Goal: Subscribe to service/newsletter

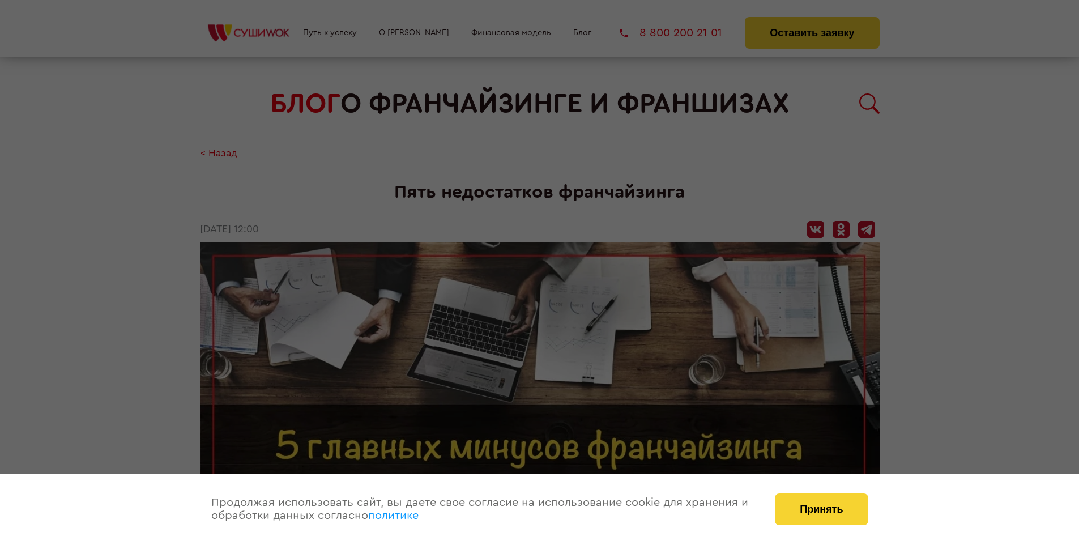
scroll to position [1441, 0]
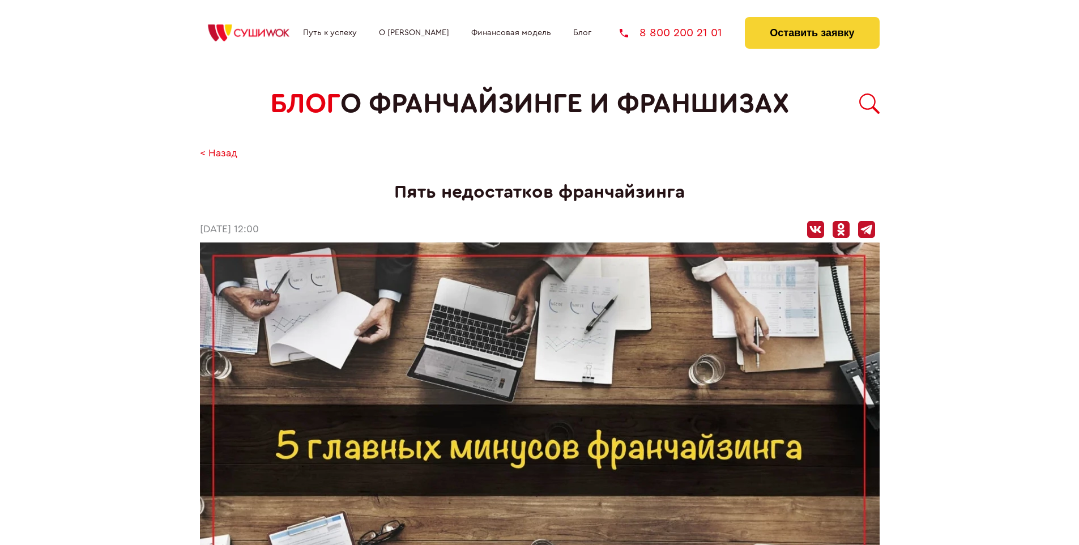
scroll to position [1441, 0]
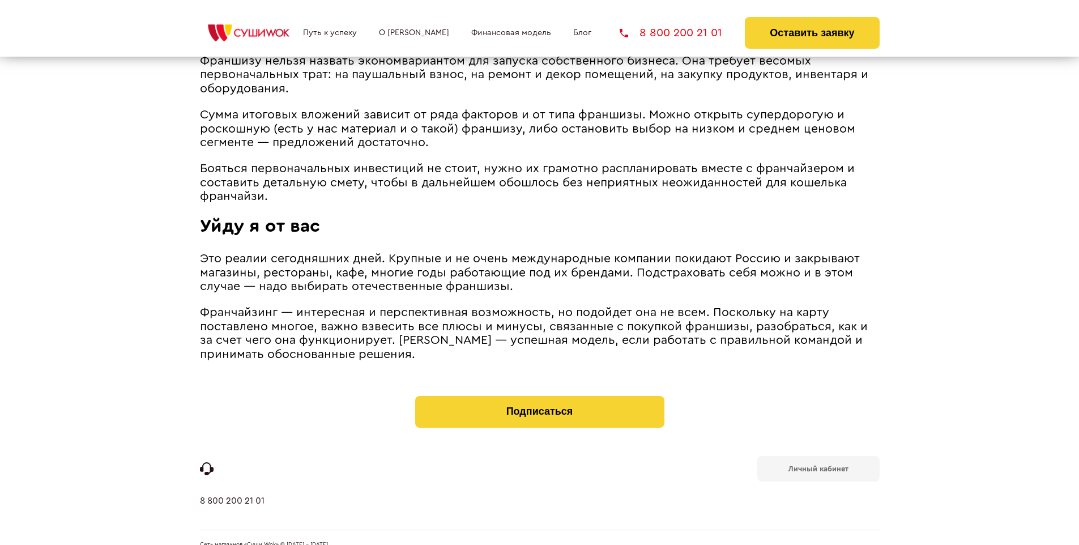
click at [818, 465] on b "Личный кабинет" at bounding box center [819, 468] width 60 height 7
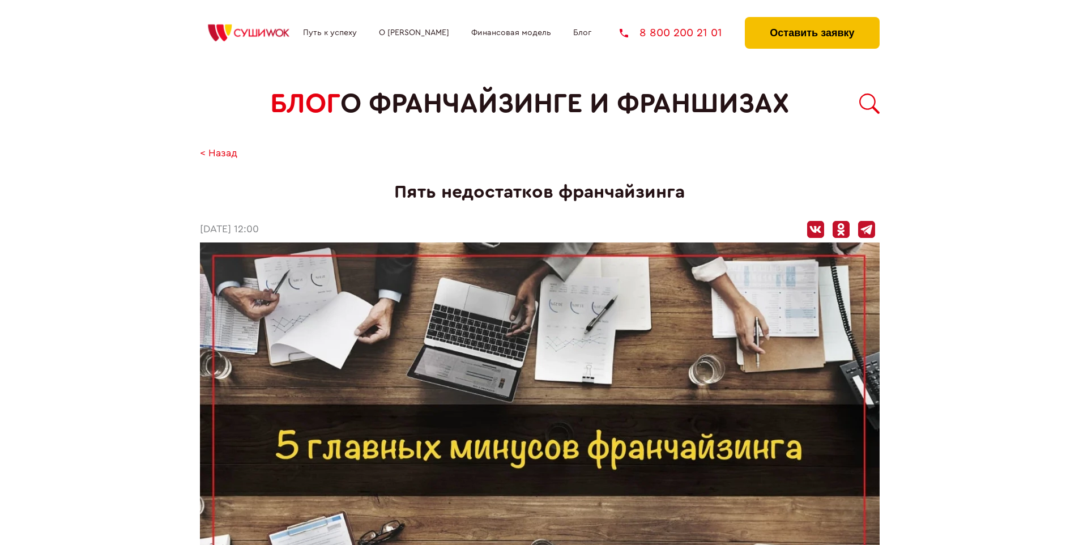
click at [812, 20] on button "Оставить заявку" at bounding box center [812, 33] width 134 height 32
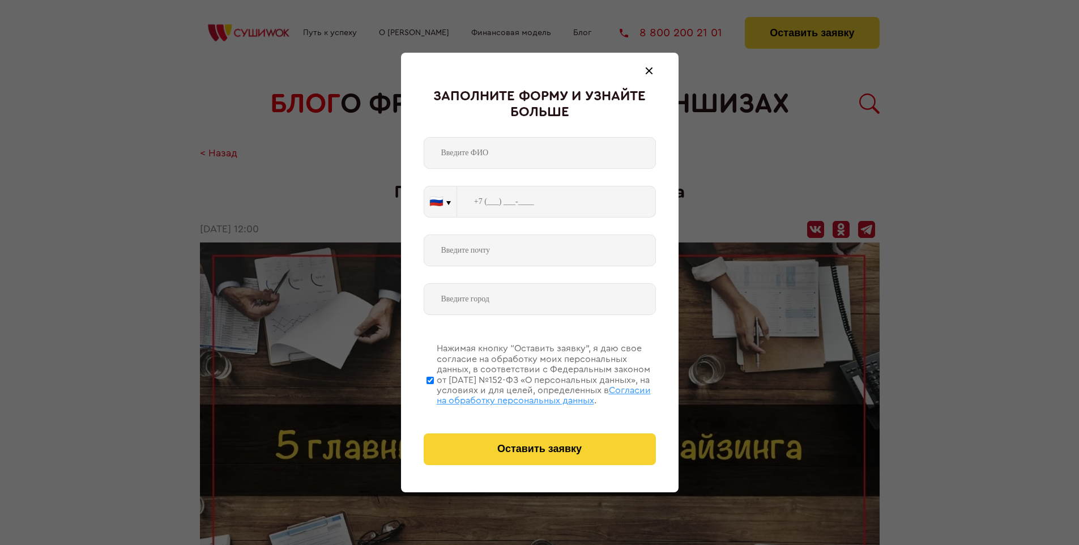
click at [525, 394] on span "Согласии на обработку персональных данных" at bounding box center [544, 395] width 214 height 19
click at [434, 394] on input "Нажимая кнопку “Оставить заявку”, я даю свое согласие на обработку моих персона…" at bounding box center [430, 380] width 7 height 91
checkbox input "false"
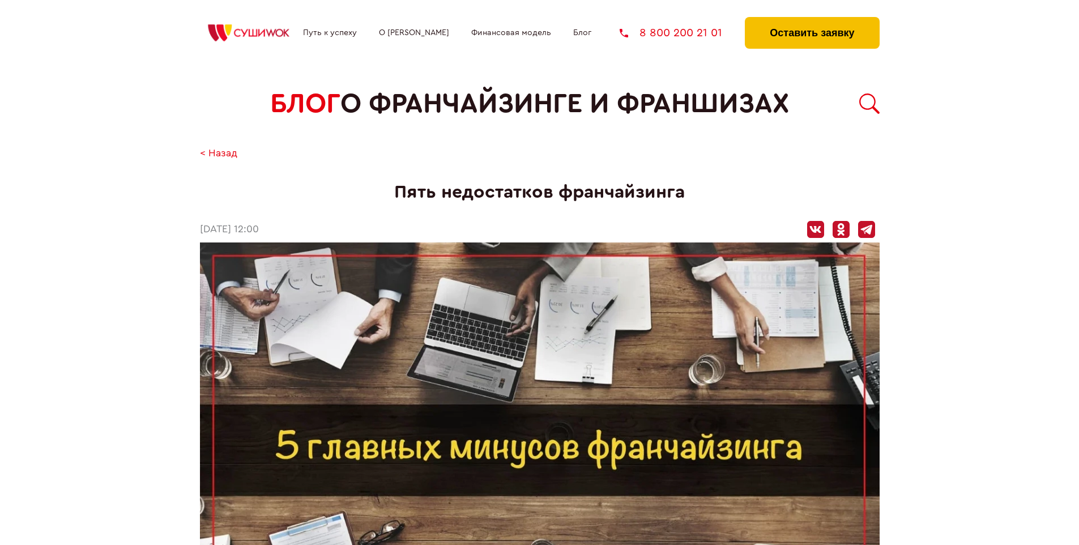
click at [812, 20] on button "Оставить заявку" at bounding box center [812, 33] width 134 height 32
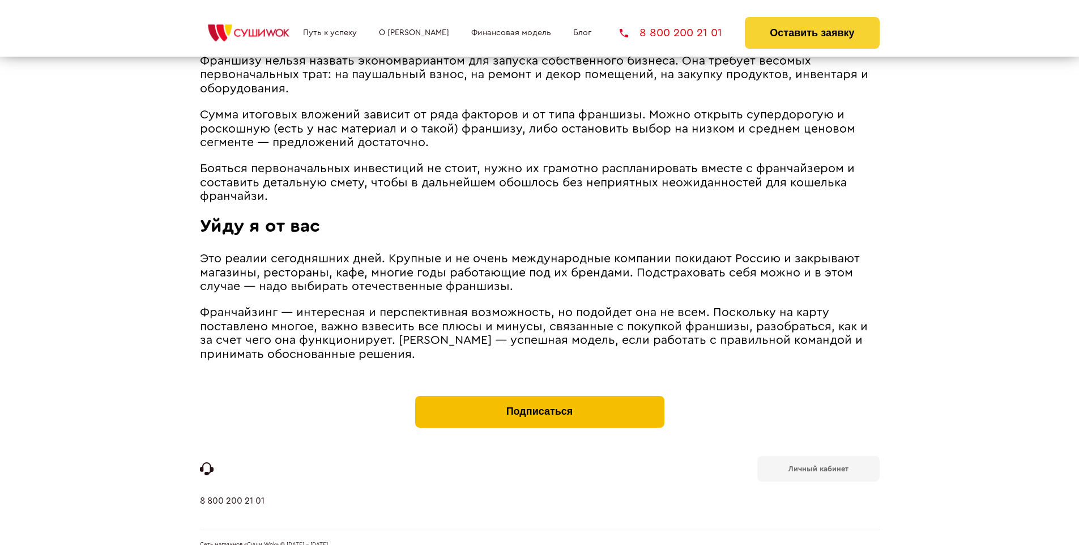
click at [539, 396] on button "Подписаться" at bounding box center [539, 412] width 249 height 32
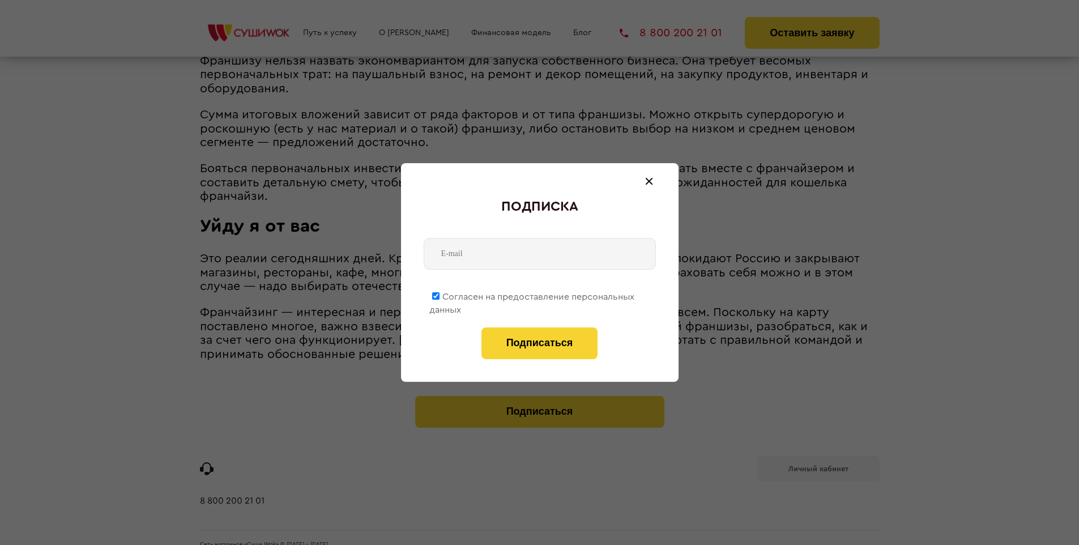
click at [533, 295] on span "Согласен на предоставление персональных данных" at bounding box center [531, 303] width 205 height 22
click at [440, 295] on input "Согласен на предоставление персональных данных" at bounding box center [435, 295] width 7 height 7
checkbox input "false"
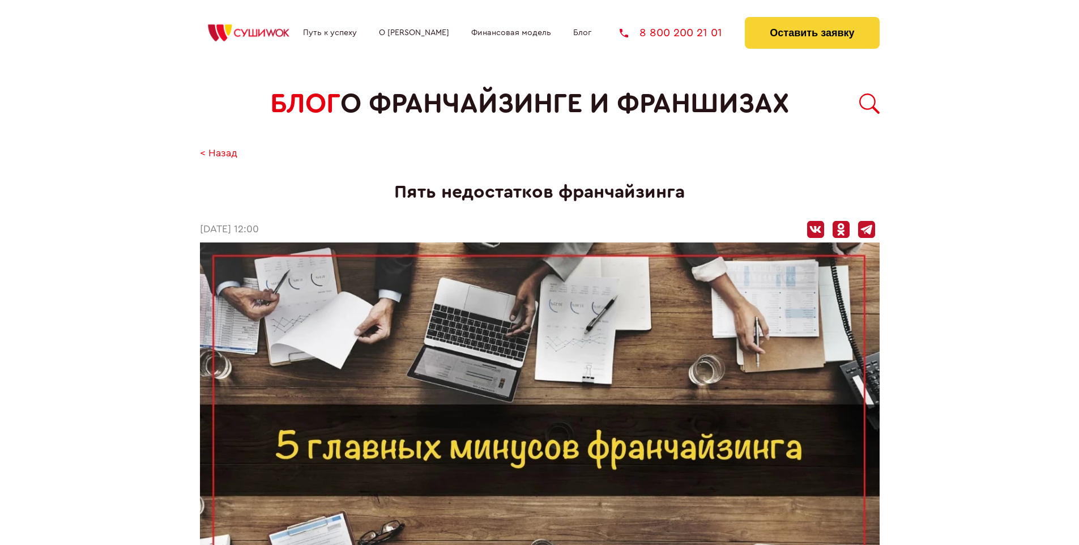
scroll to position [1441, 0]
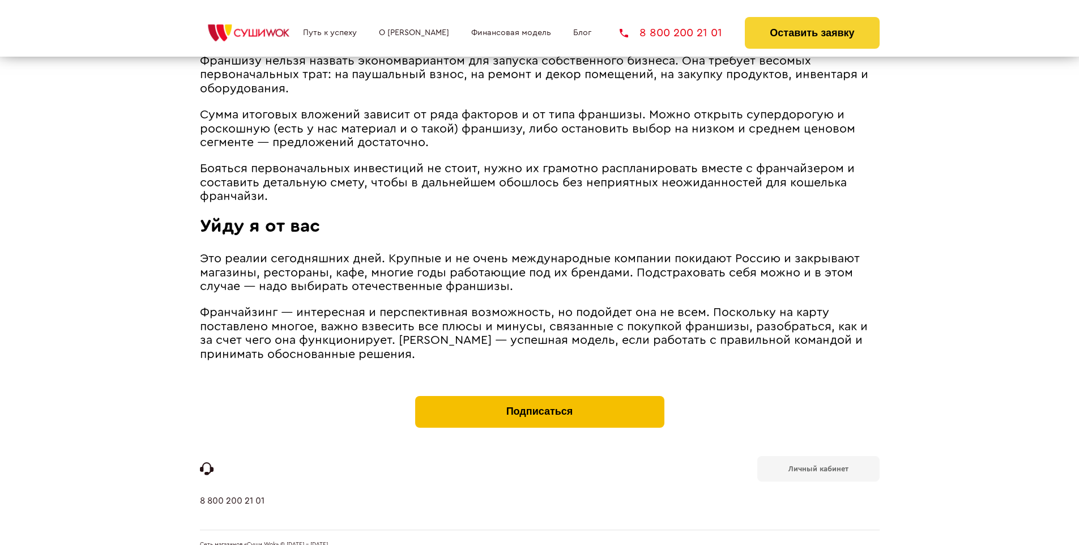
click at [539, 396] on button "Подписаться" at bounding box center [539, 412] width 249 height 32
